Goal: Task Accomplishment & Management: Manage account settings

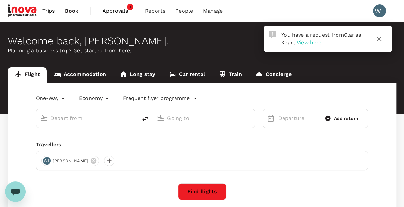
click at [312, 41] on span "View here" at bounding box center [309, 43] width 25 height 6
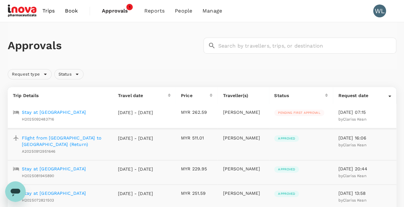
click at [245, 115] on p "[PERSON_NAME]" at bounding box center [243, 112] width 41 height 6
click at [259, 111] on p "[PERSON_NAME]" at bounding box center [243, 112] width 41 height 6
drag, startPoint x: 259, startPoint y: 111, endPoint x: 212, endPoint y: 113, distance: 47.0
click at [212, 113] on p "MYR 262.59" at bounding box center [197, 112] width 32 height 6
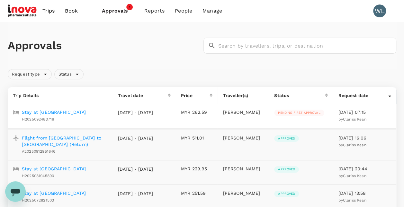
click at [32, 111] on p "Stay at [GEOGRAPHIC_DATA]" at bounding box center [54, 112] width 64 height 6
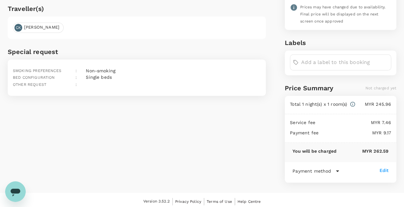
scroll to position [49, 0]
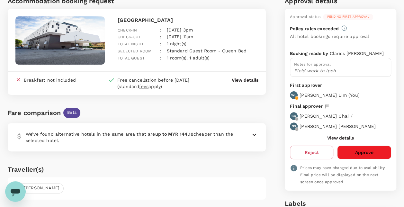
click at [363, 154] on button "Approve" at bounding box center [364, 153] width 54 height 14
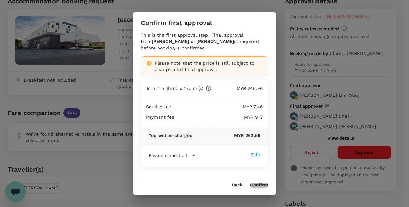
click at [256, 184] on button "Confirm" at bounding box center [259, 185] width 18 height 5
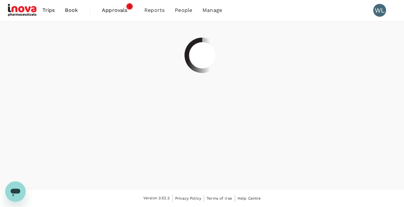
scroll to position [0, 0]
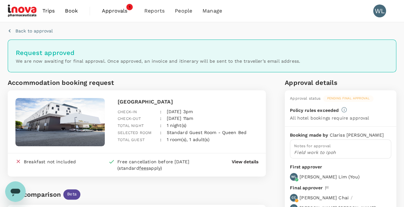
click at [114, 12] on span "Approvals" at bounding box center [118, 11] width 32 height 8
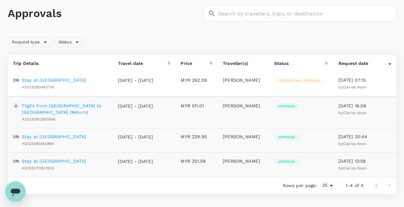
scroll to position [64, 0]
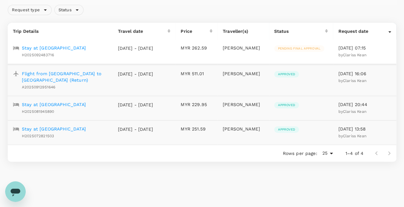
click at [390, 152] on div at bounding box center [383, 153] width 26 height 13
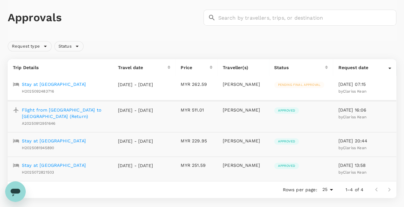
scroll to position [0, 0]
